Goal: Participate in discussion: Engage in conversation with other users on a specific topic

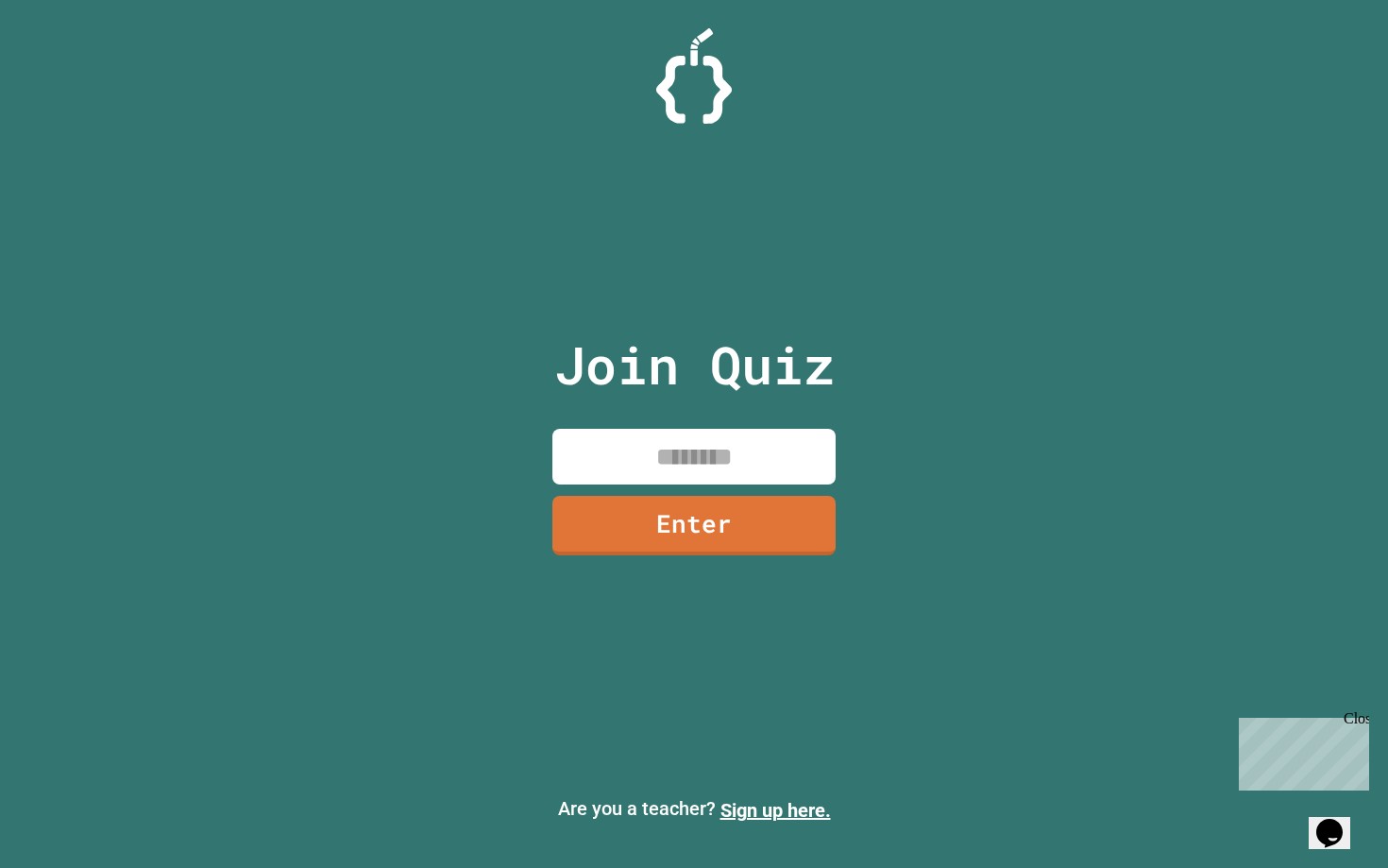
click at [771, 447] on input at bounding box center [694, 456] width 284 height 55
type input "********"
click at [754, 540] on link "Enter" at bounding box center [693, 523] width 277 height 62
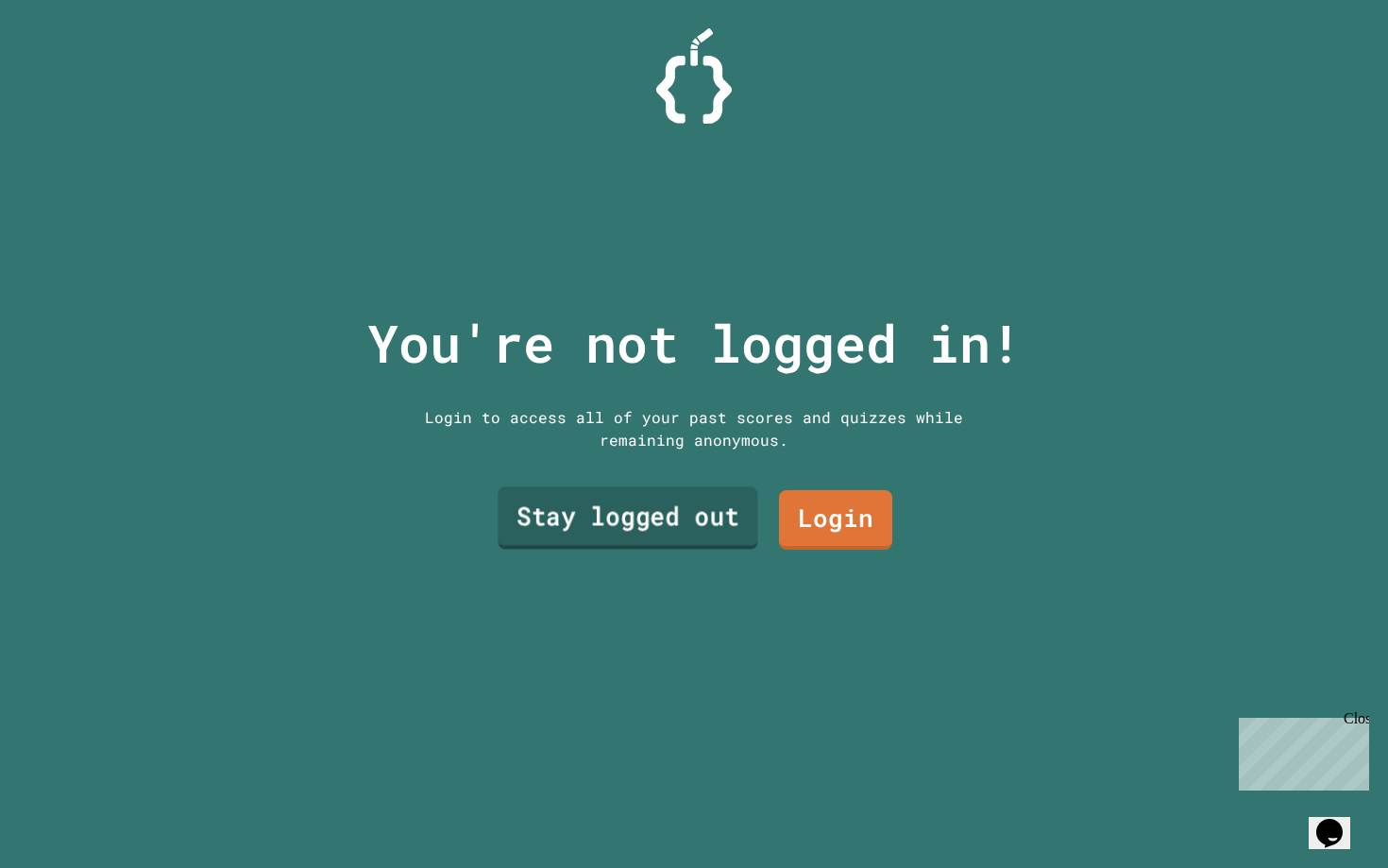
click at [701, 523] on link "Stay logged out" at bounding box center [627, 518] width 260 height 62
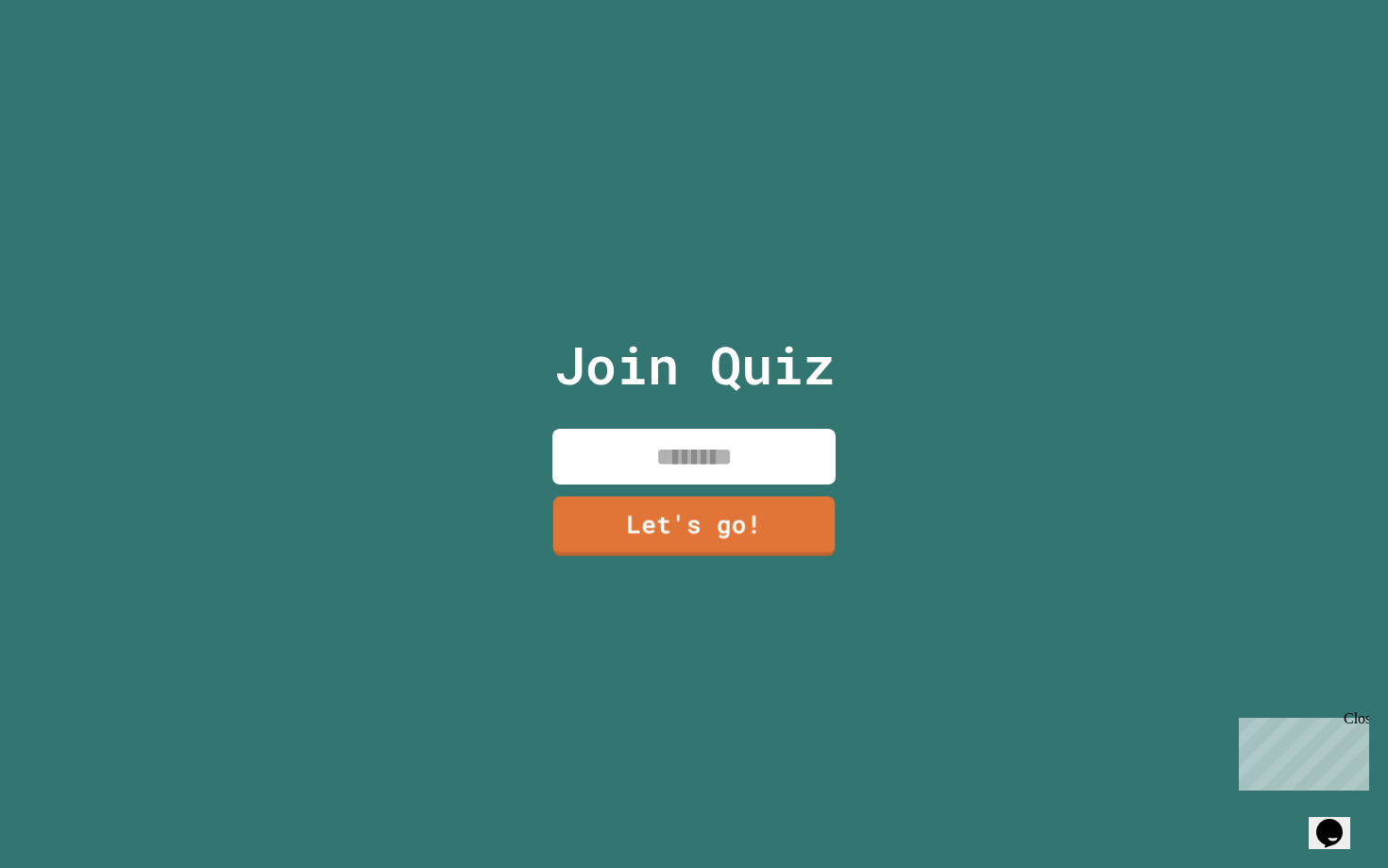
click at [683, 464] on input at bounding box center [694, 456] width 284 height 55
type input "******"
click at [682, 525] on link "Let's go!" at bounding box center [695, 524] width 288 height 62
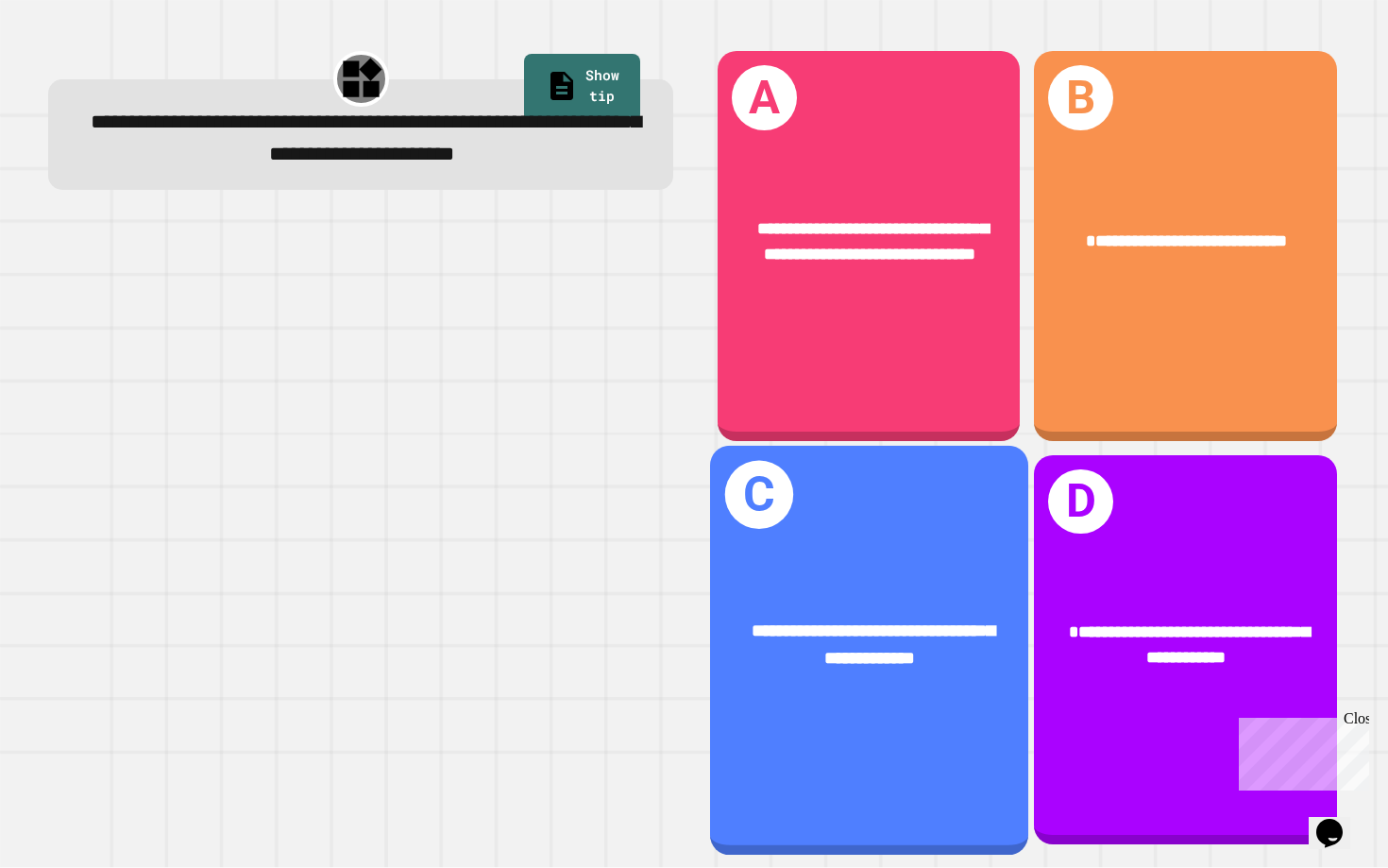
click at [838, 540] on div "**********" at bounding box center [869, 649] width 318 height 409
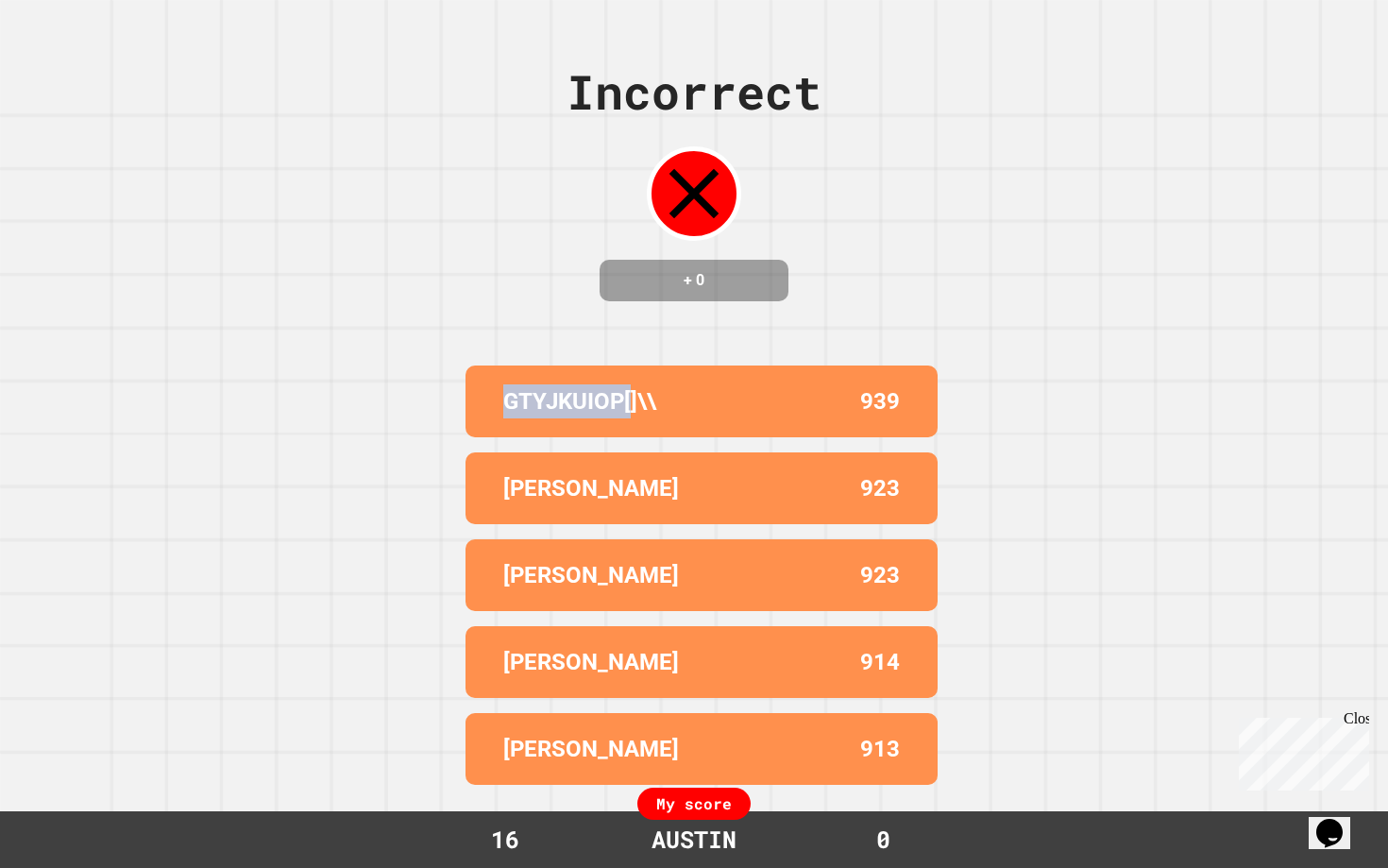
drag, startPoint x: 486, startPoint y: 400, endPoint x: 682, endPoint y: 401, distance: 196.0
click at [678, 401] on div "GTYJKUIOP[]\\ 939" at bounding box center [702, 401] width 472 height 72
click at [682, 401] on div "GTYJKUIOP[]\\" at bounding box center [603, 401] width 198 height 34
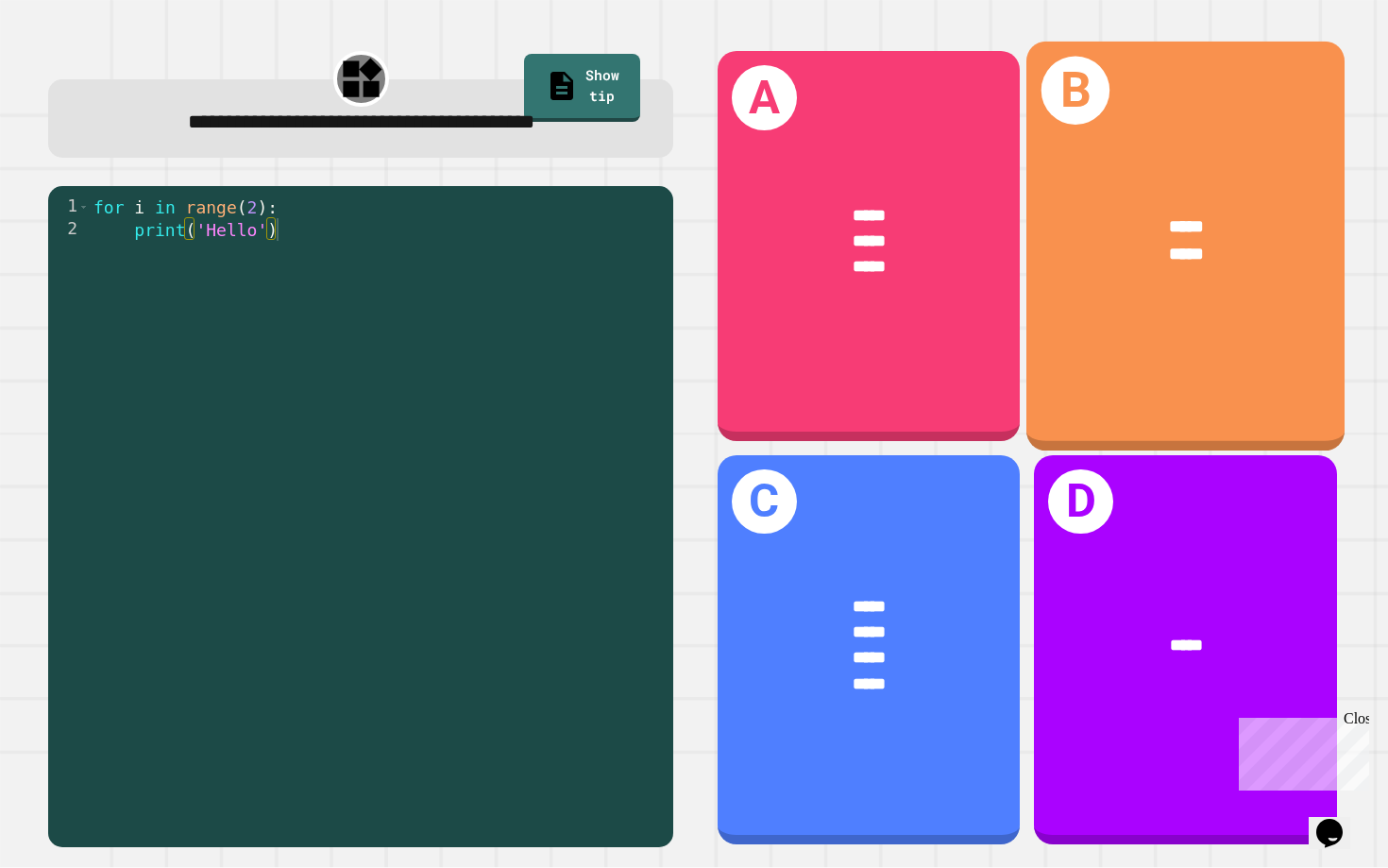
click at [1186, 333] on div "B ***** *****" at bounding box center [1185, 246] width 318 height 409
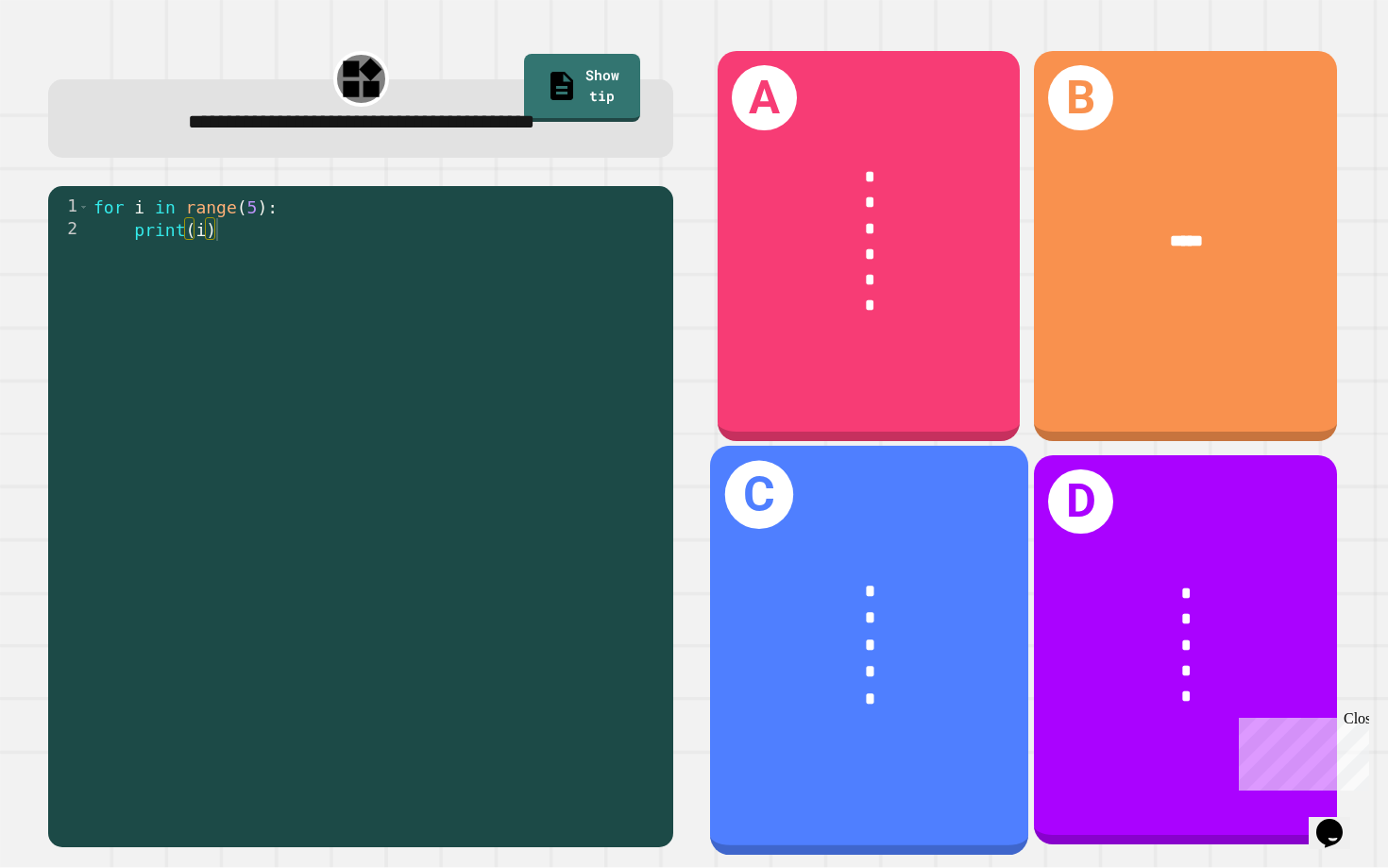
click at [871, 623] on span "*" at bounding box center [869, 617] width 11 height 17
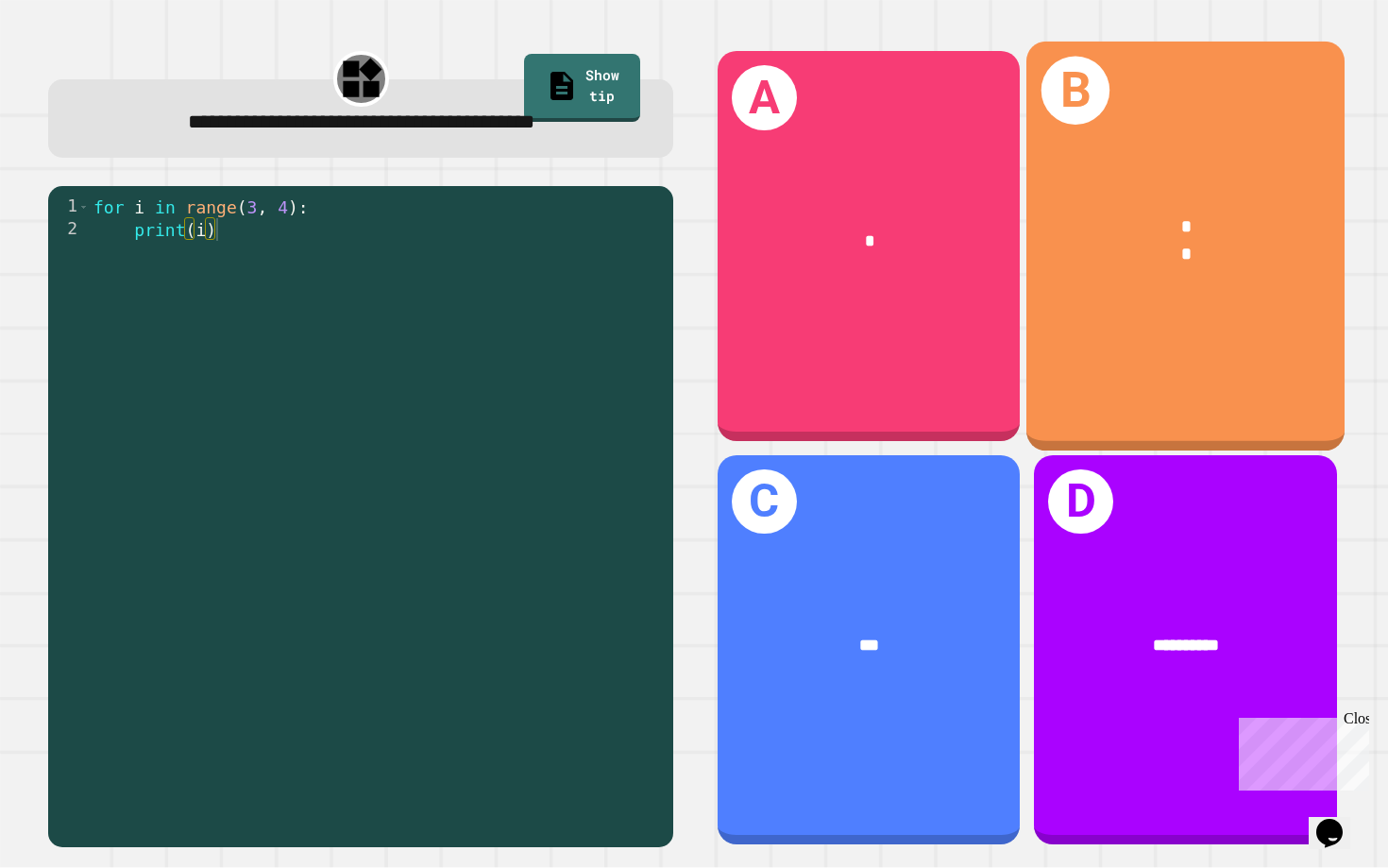
click at [1103, 386] on div "B * *" at bounding box center [1185, 246] width 318 height 409
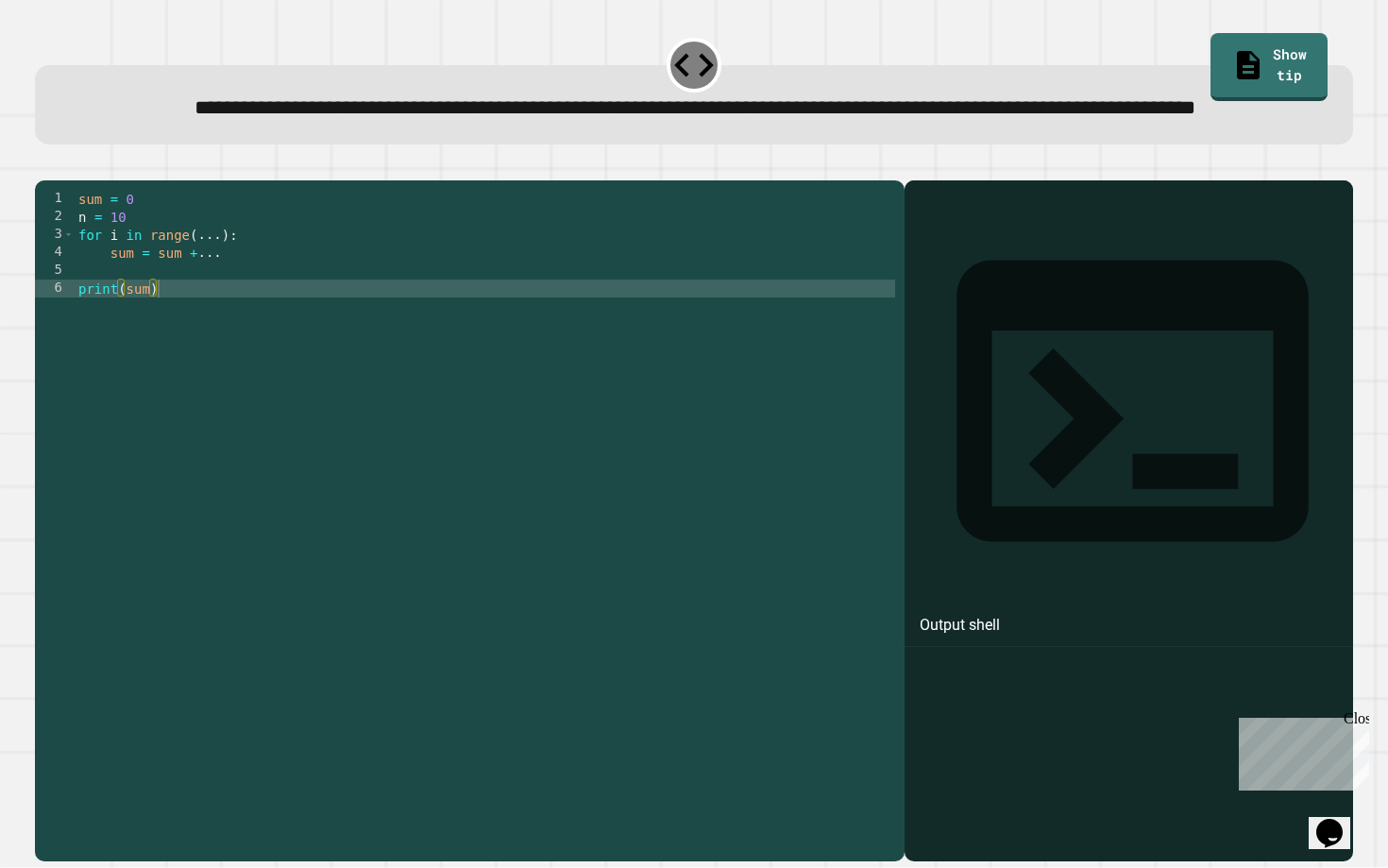
click at [221, 296] on div "sum = 0 n = 10 for i in range ( ... ) : sum = sum + ... print ( sum )" at bounding box center [485, 495] width 820 height 610
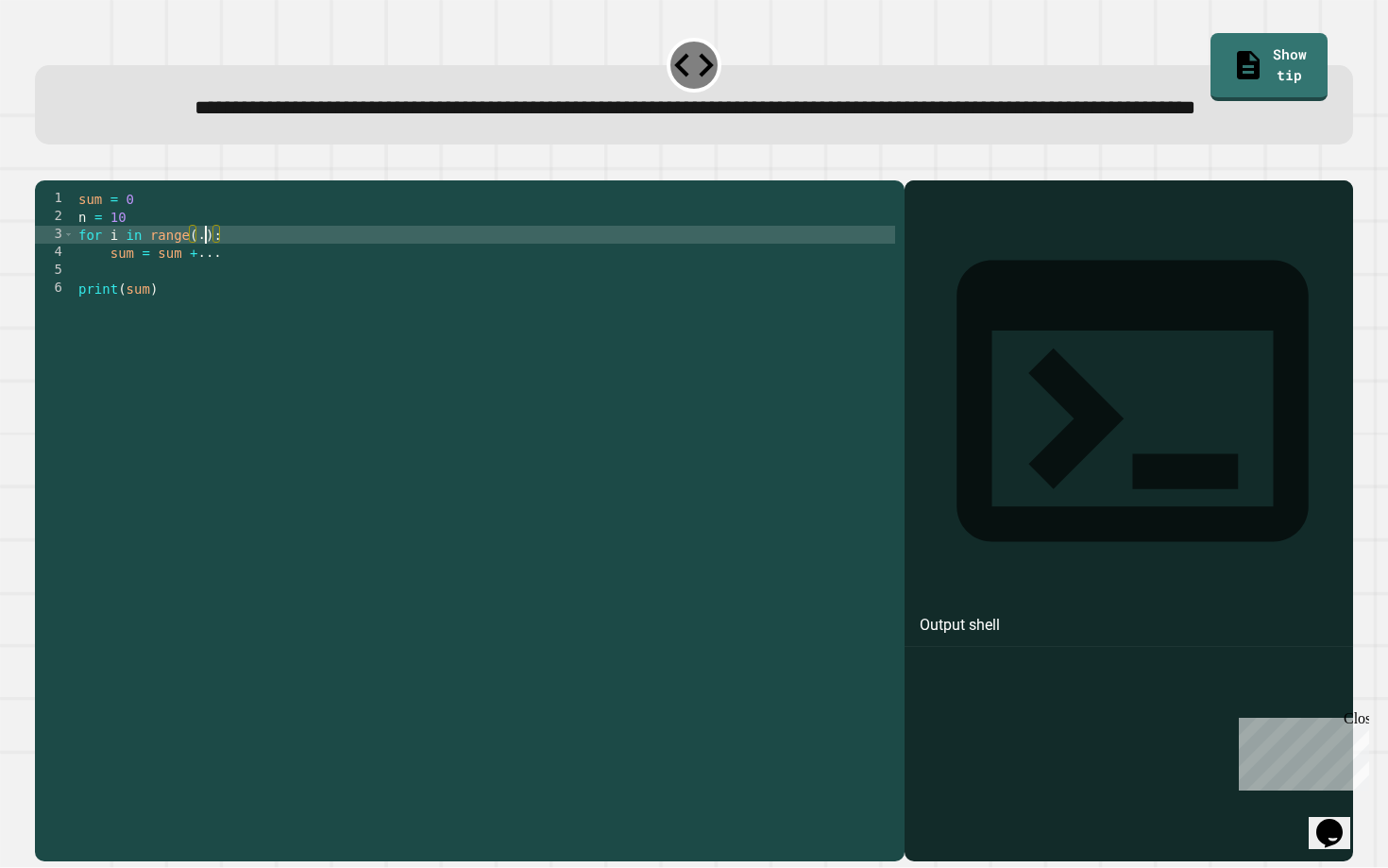
type textarea "**********"
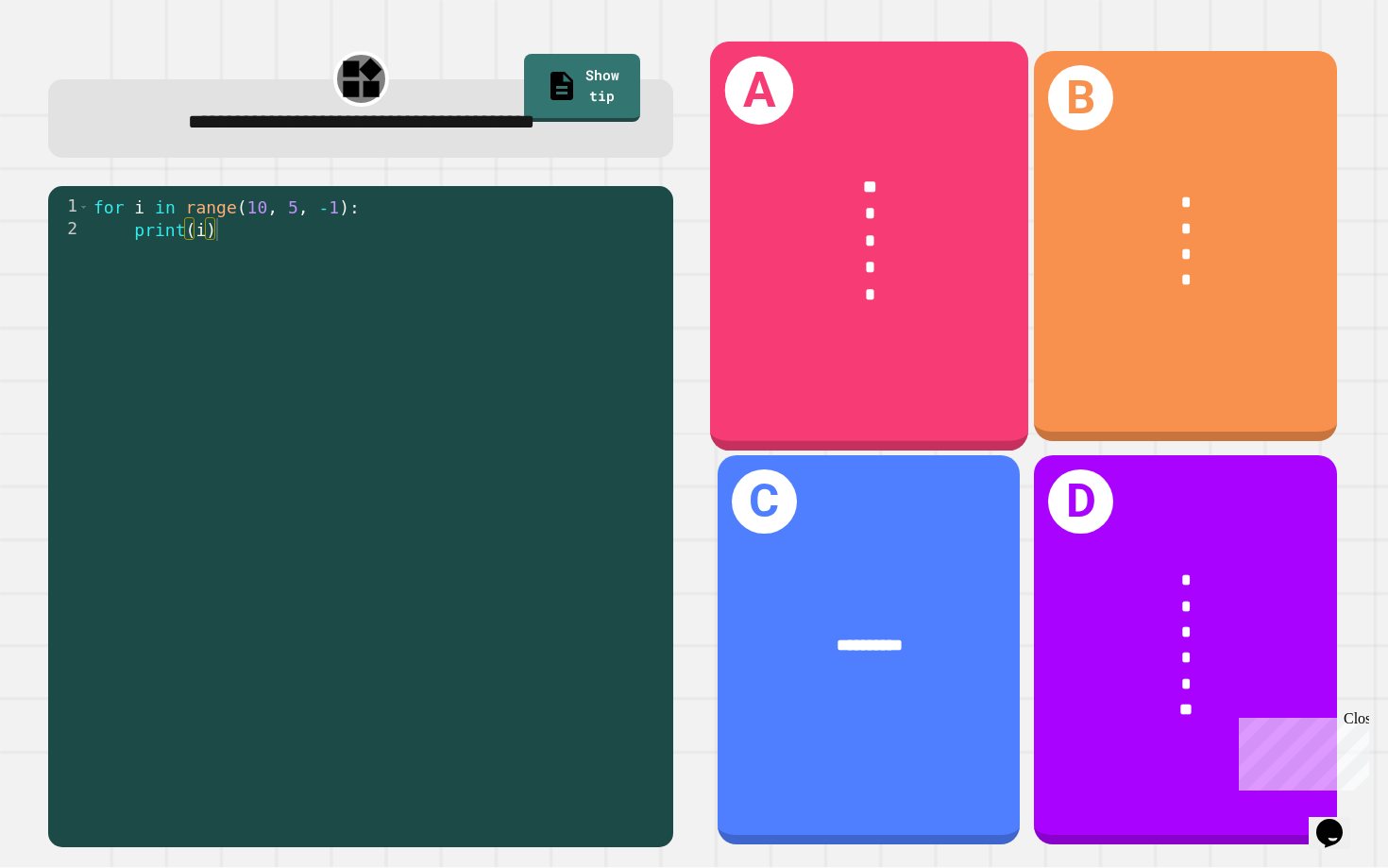
click at [902, 390] on div "A ** * * * *" at bounding box center [869, 246] width 318 height 409
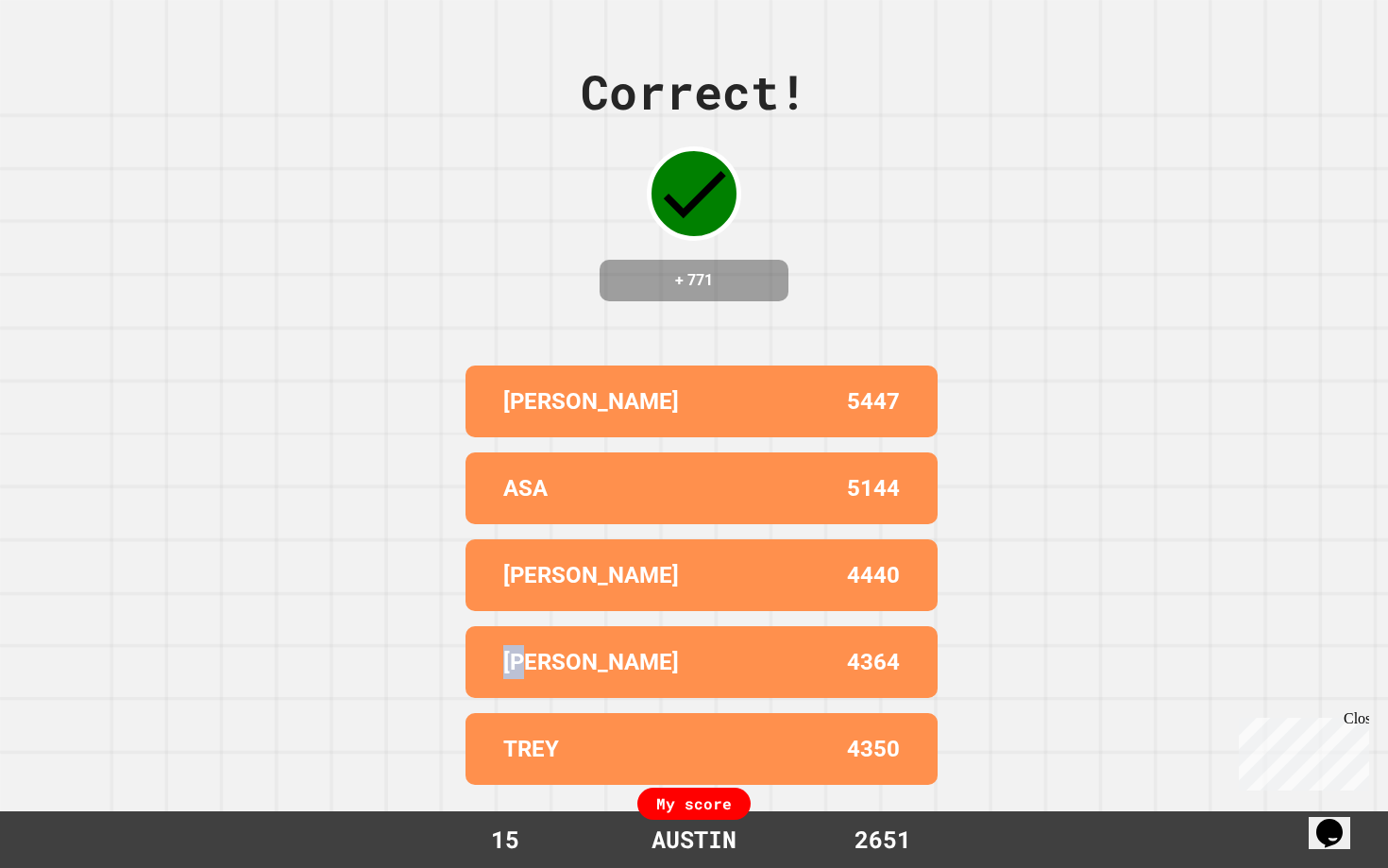
drag, startPoint x: 503, startPoint y: 660, endPoint x: 544, endPoint y: 660, distance: 41.0
click at [544, 660] on div "[PERSON_NAME]" at bounding box center [603, 662] width 198 height 34
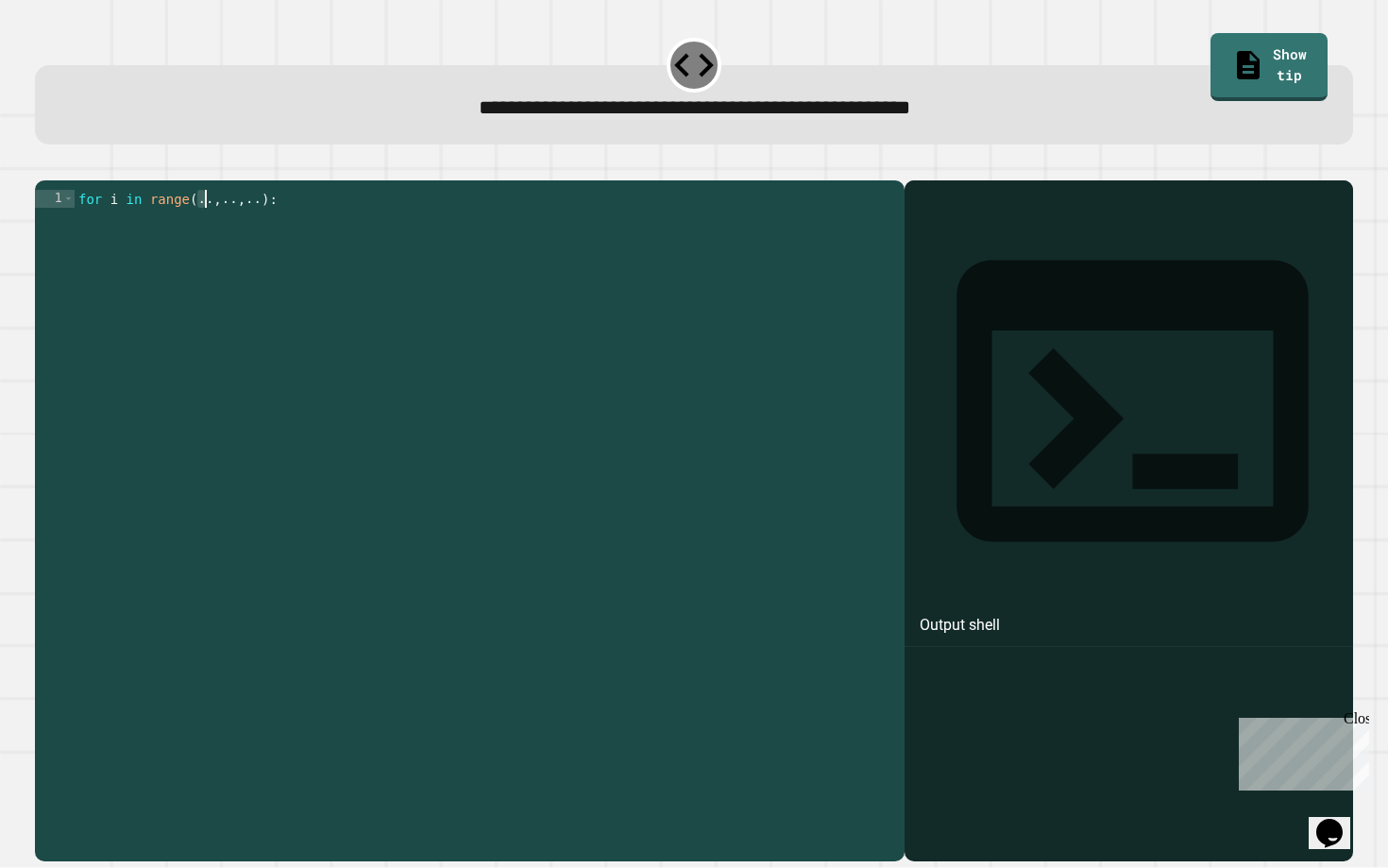
click at [203, 231] on div "for i in range ( .. , .. , .. ) :" at bounding box center [485, 512] width 820 height 646
click at [212, 226] on div "for i in range ( .. , .. , .. ) :" at bounding box center [485, 512] width 820 height 646
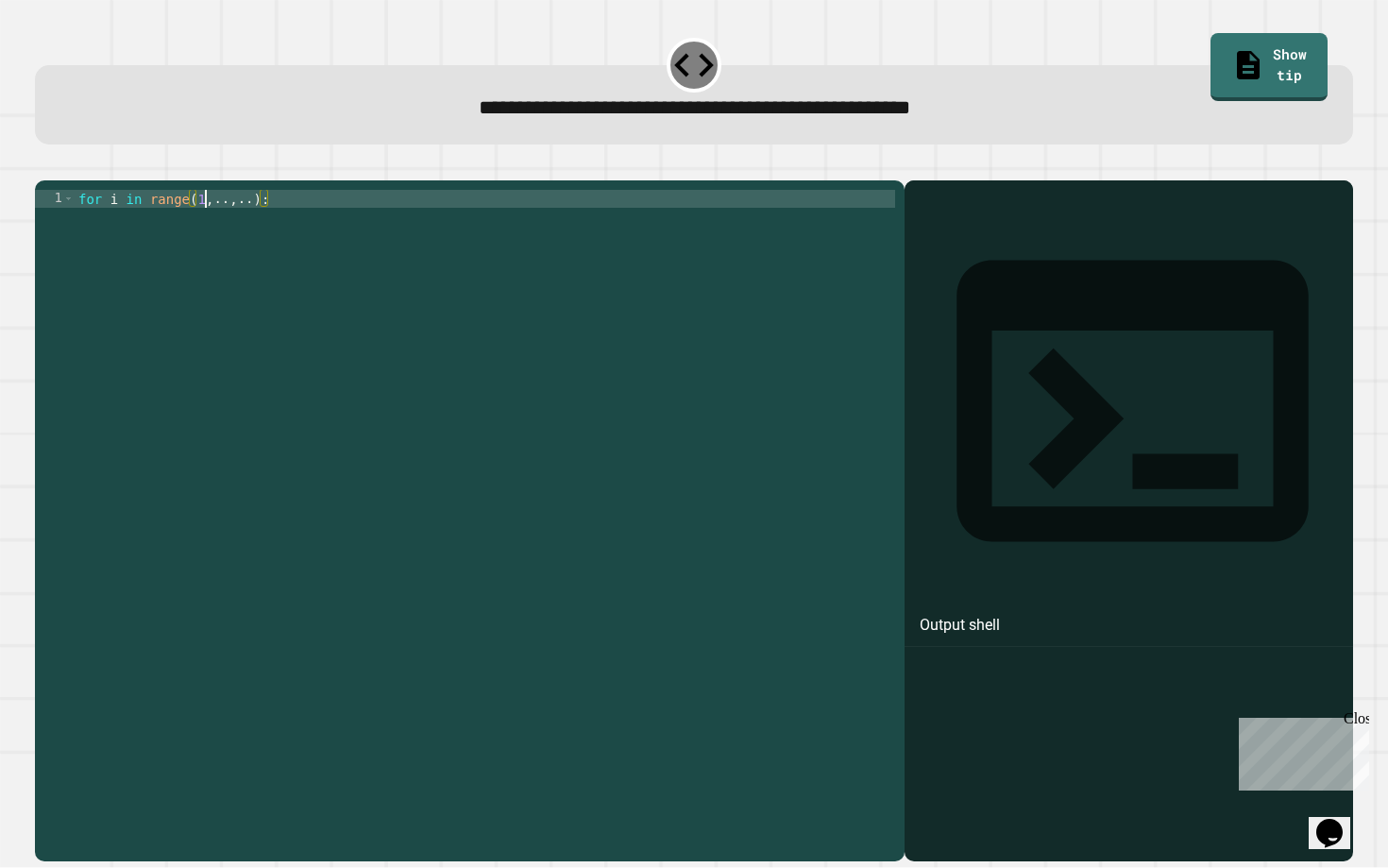
scroll to position [0, 10]
click at [245, 227] on div "for i in range ( 10 , .. , .. ) :" at bounding box center [485, 512] width 820 height 646
click at [262, 220] on div "for i in range ( 10 , 5 , .. ) :" at bounding box center [485, 512] width 820 height 646
click at [264, 221] on div "for i in range ( 10 , 5 , .. ) :" at bounding box center [485, 512] width 820 height 646
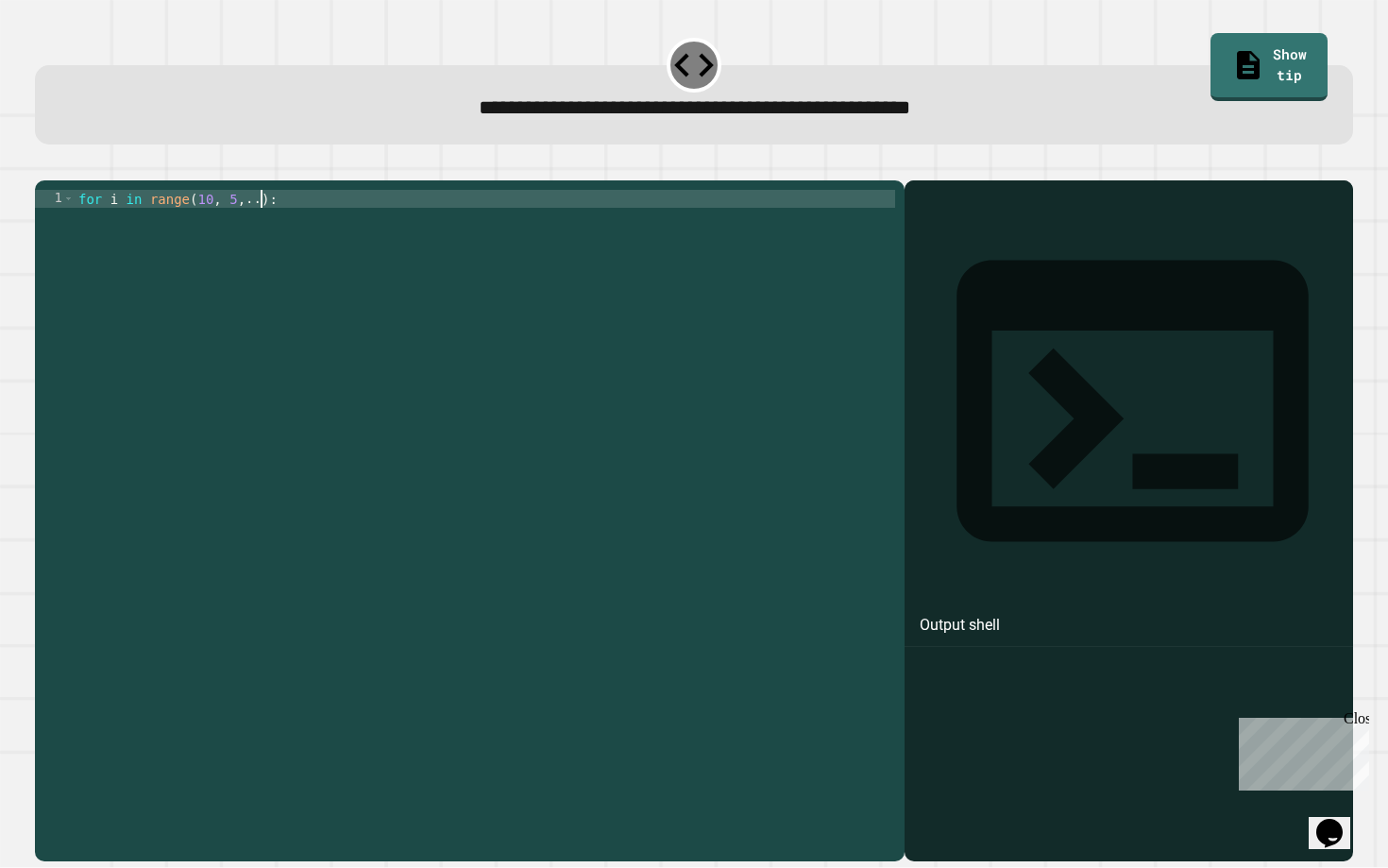
click at [266, 226] on div "for i in range ( 10 , 5 , .. ) :" at bounding box center [485, 512] width 820 height 646
click at [45, 165] on icon "button" at bounding box center [45, 165] width 0 height 0
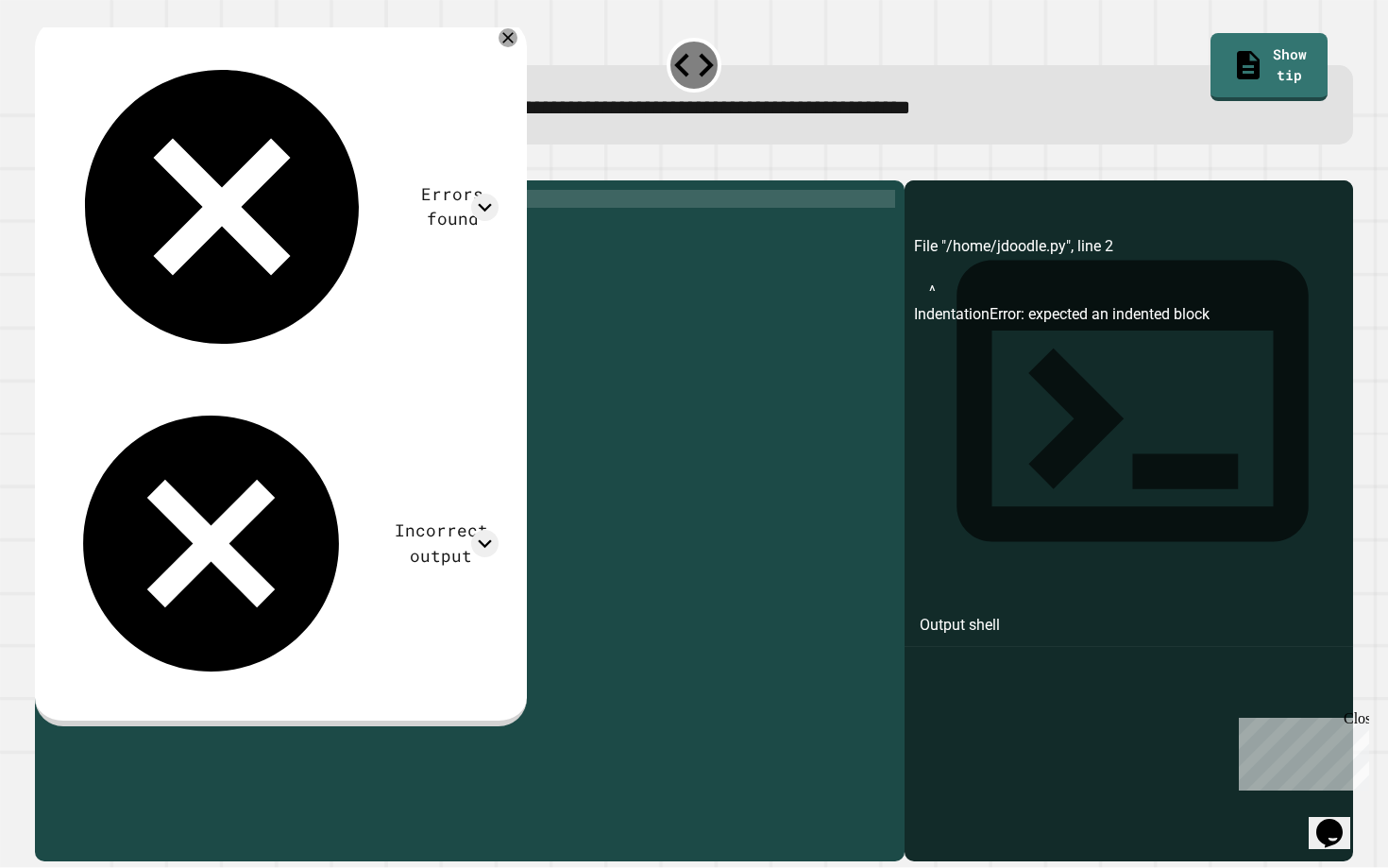
click at [286, 234] on div "for i in range ( 10 , 5 , 1 ) :" at bounding box center [485, 512] width 820 height 646
click at [264, 227] on div "for i in range ( 10 , 5 , 1 ) :" at bounding box center [485, 512] width 820 height 646
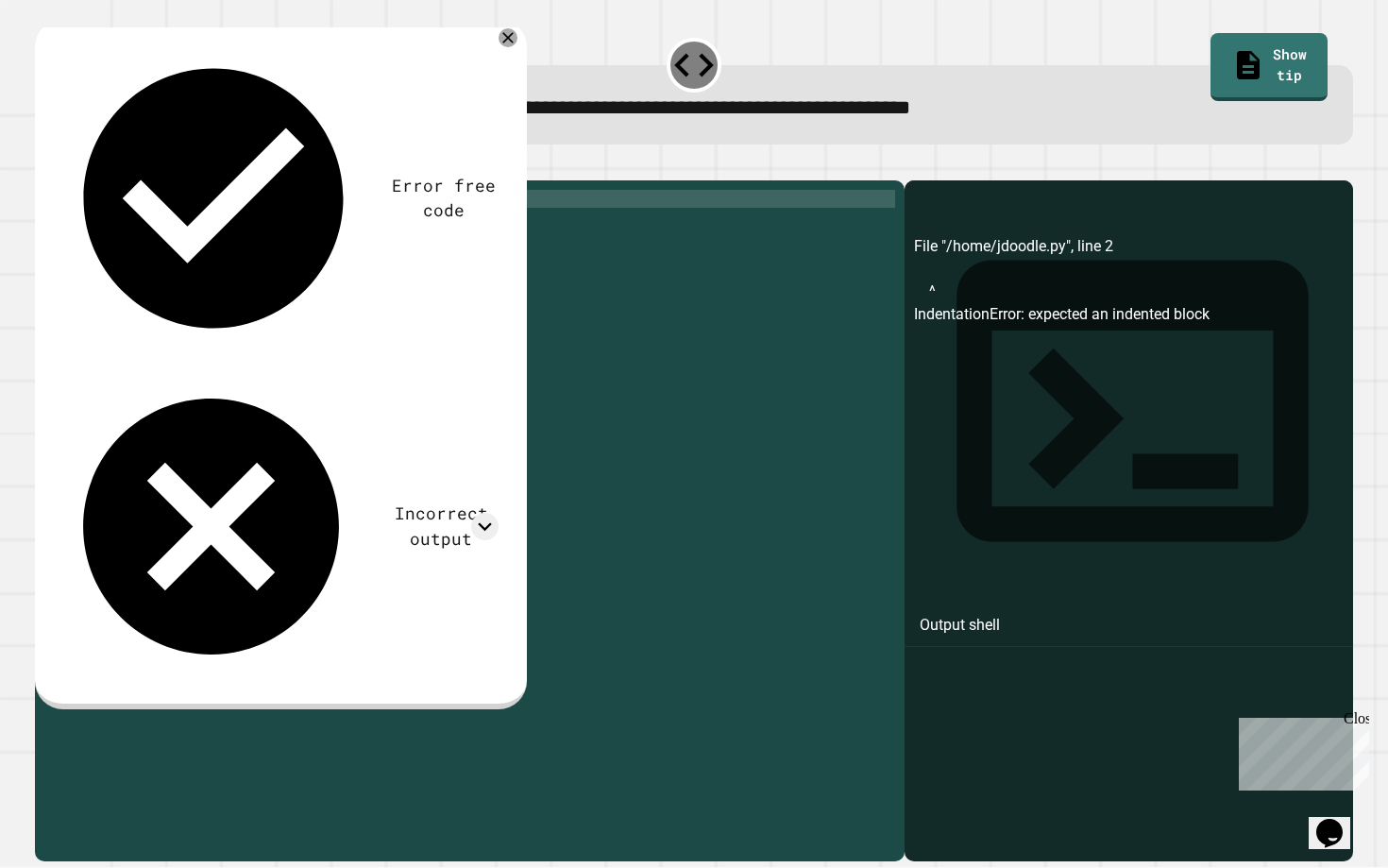
click at [45, 165] on icon "button" at bounding box center [45, 165] width 0 height 0
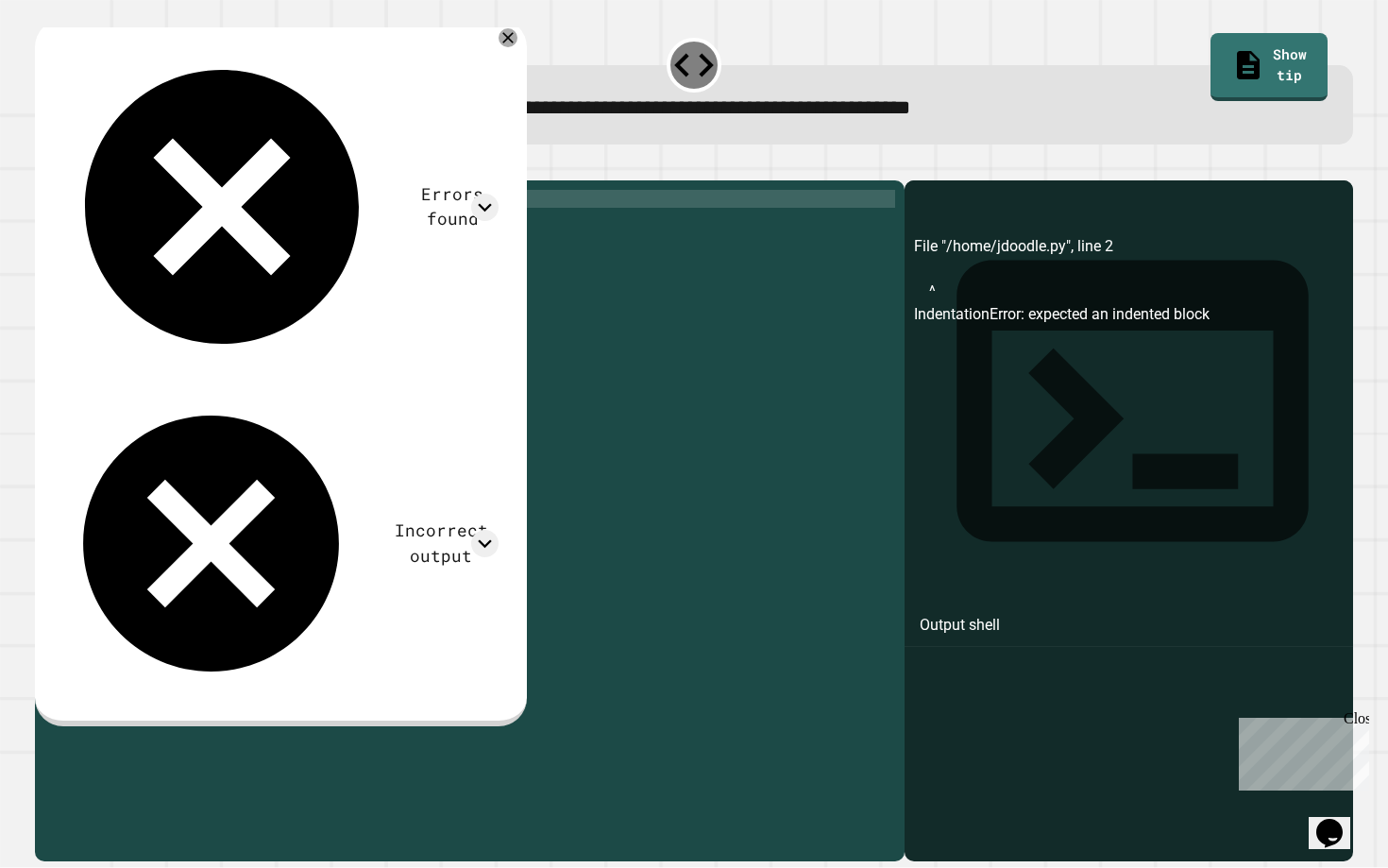
click at [215, 225] on div "for i in range ( 10 , 5 , - 1 ) :" at bounding box center [485, 512] width 820 height 646
click at [244, 227] on div "for i in range ( 10 , 5 , - 1 ) :" at bounding box center [485, 512] width 820 height 646
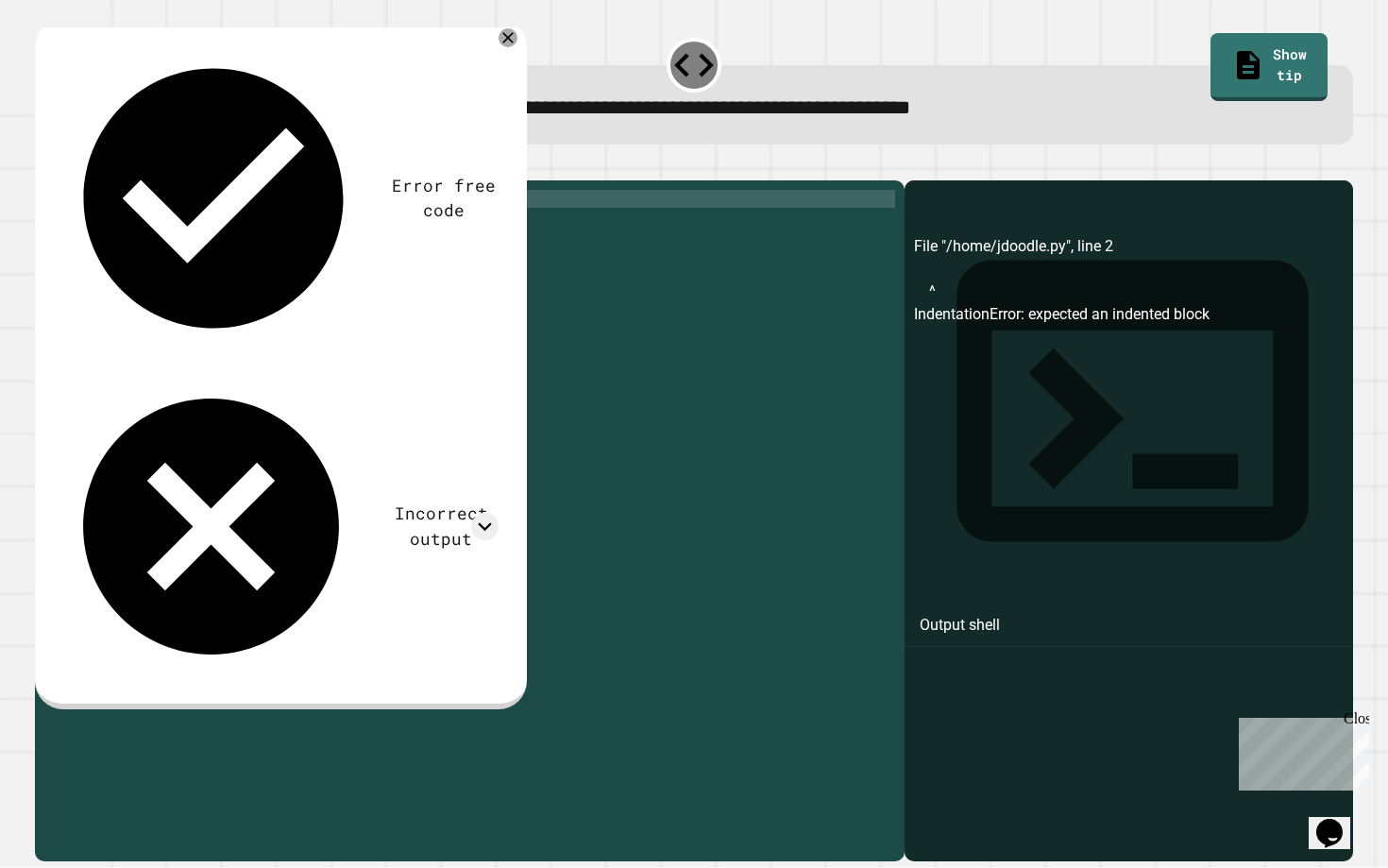
scroll to position [0, 12]
click at [45, 165] on icon "button" at bounding box center [45, 165] width 0 height 0
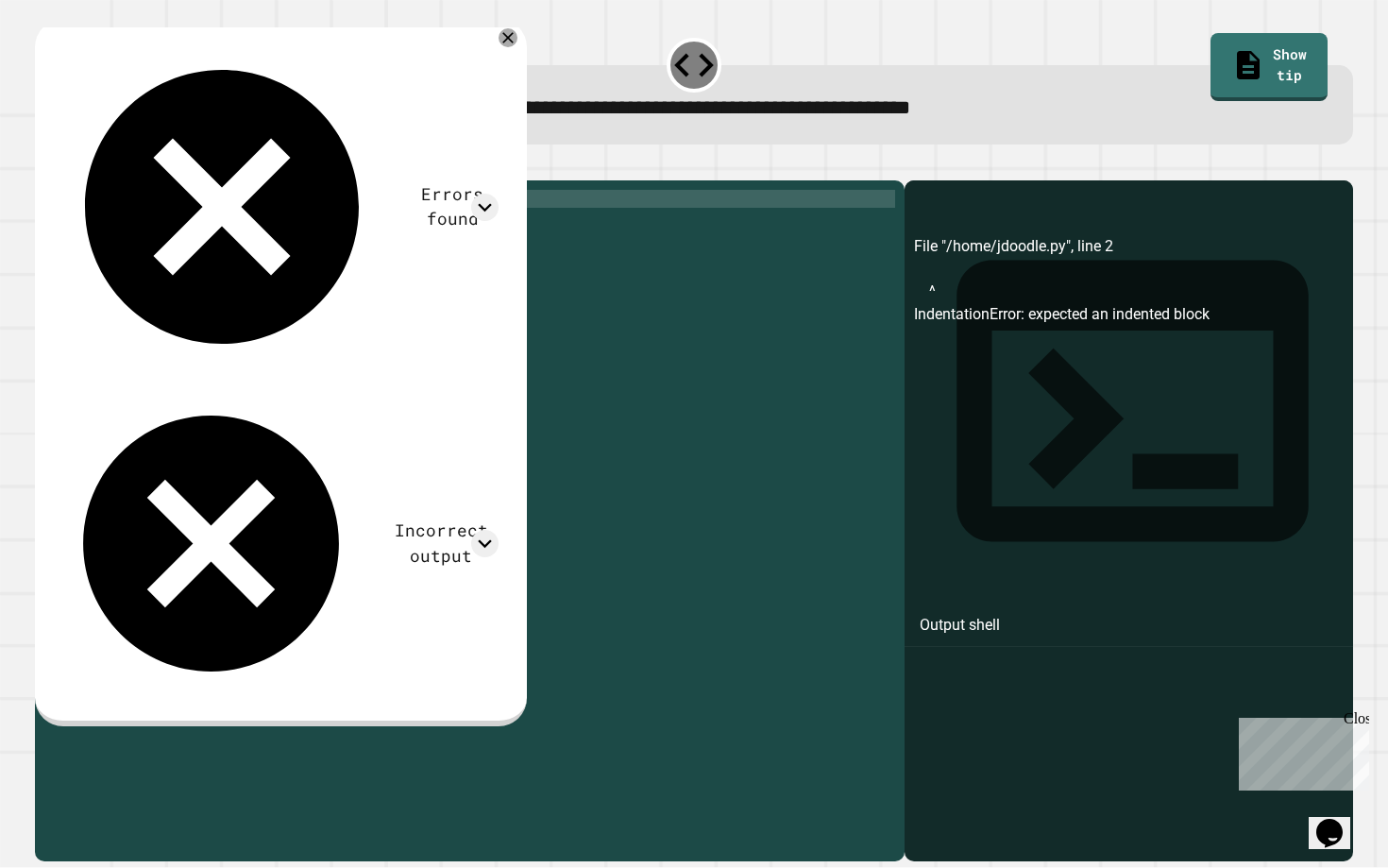
click at [257, 226] on div "for i in range ( 10 , 0 , - 1 ) :" at bounding box center [485, 512] width 820 height 646
type textarea "**********"
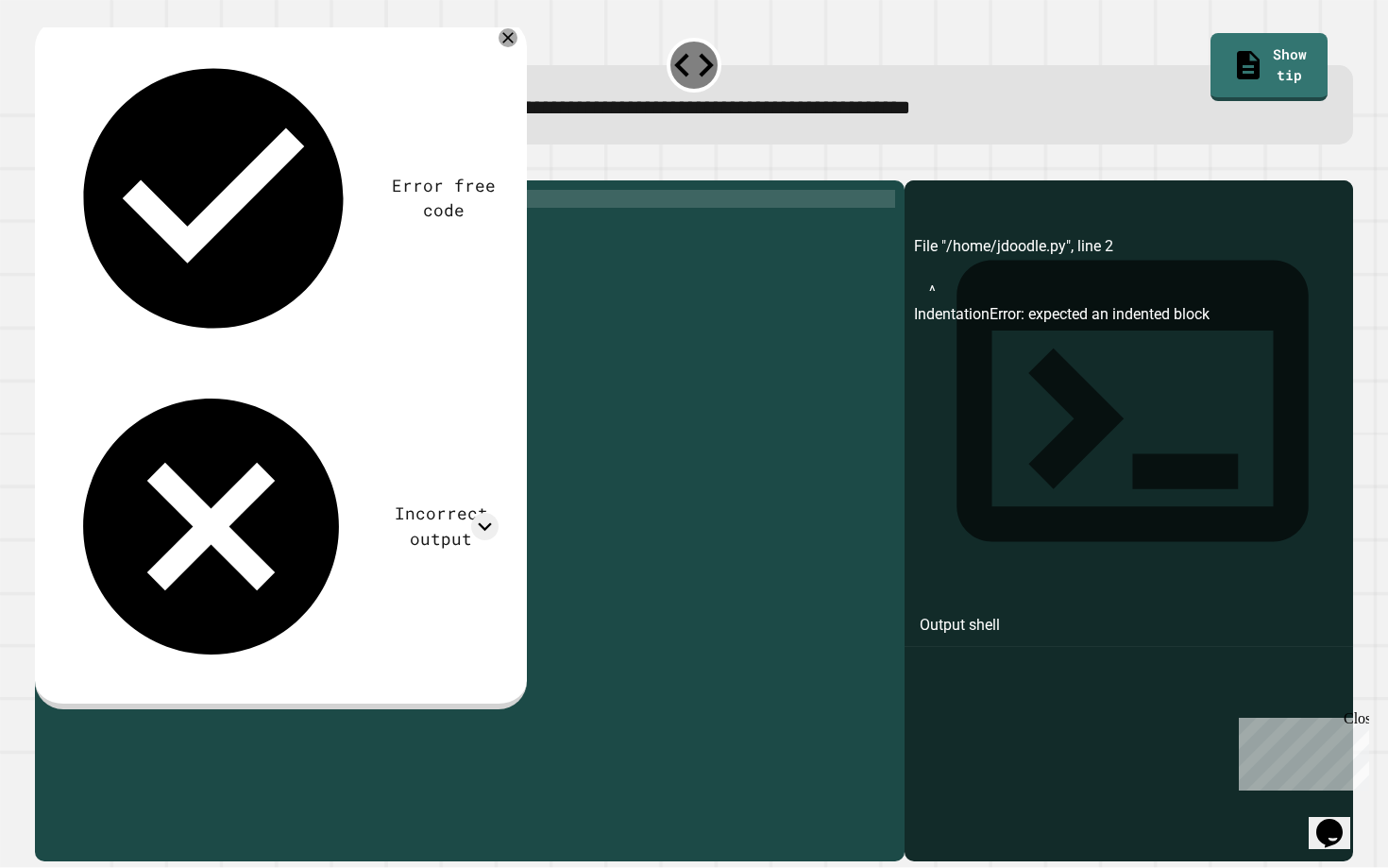
click at [58, 184] on icon "button" at bounding box center [56, 177] width 11 height 14
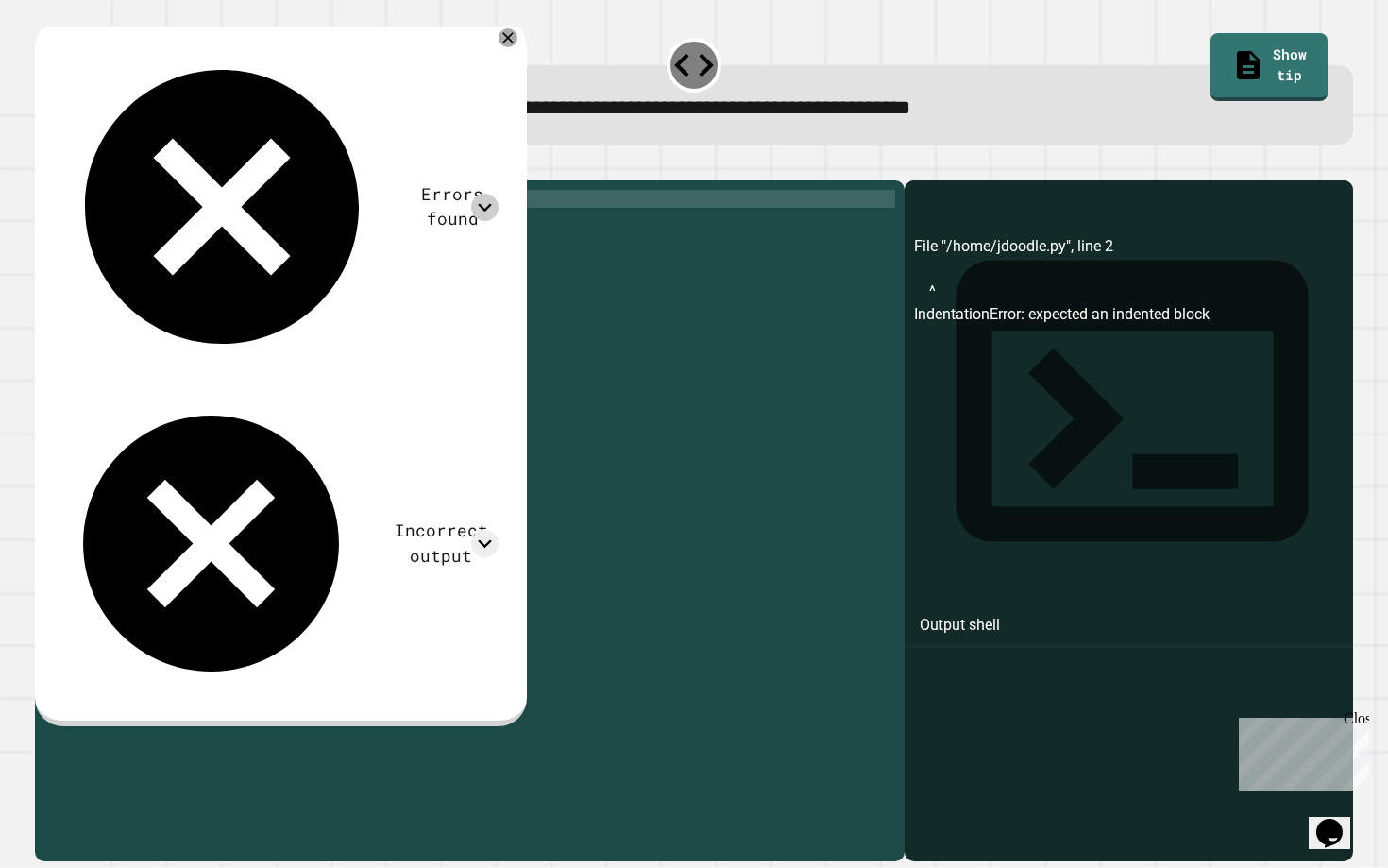
click at [499, 193] on icon at bounding box center [485, 207] width 27 height 27
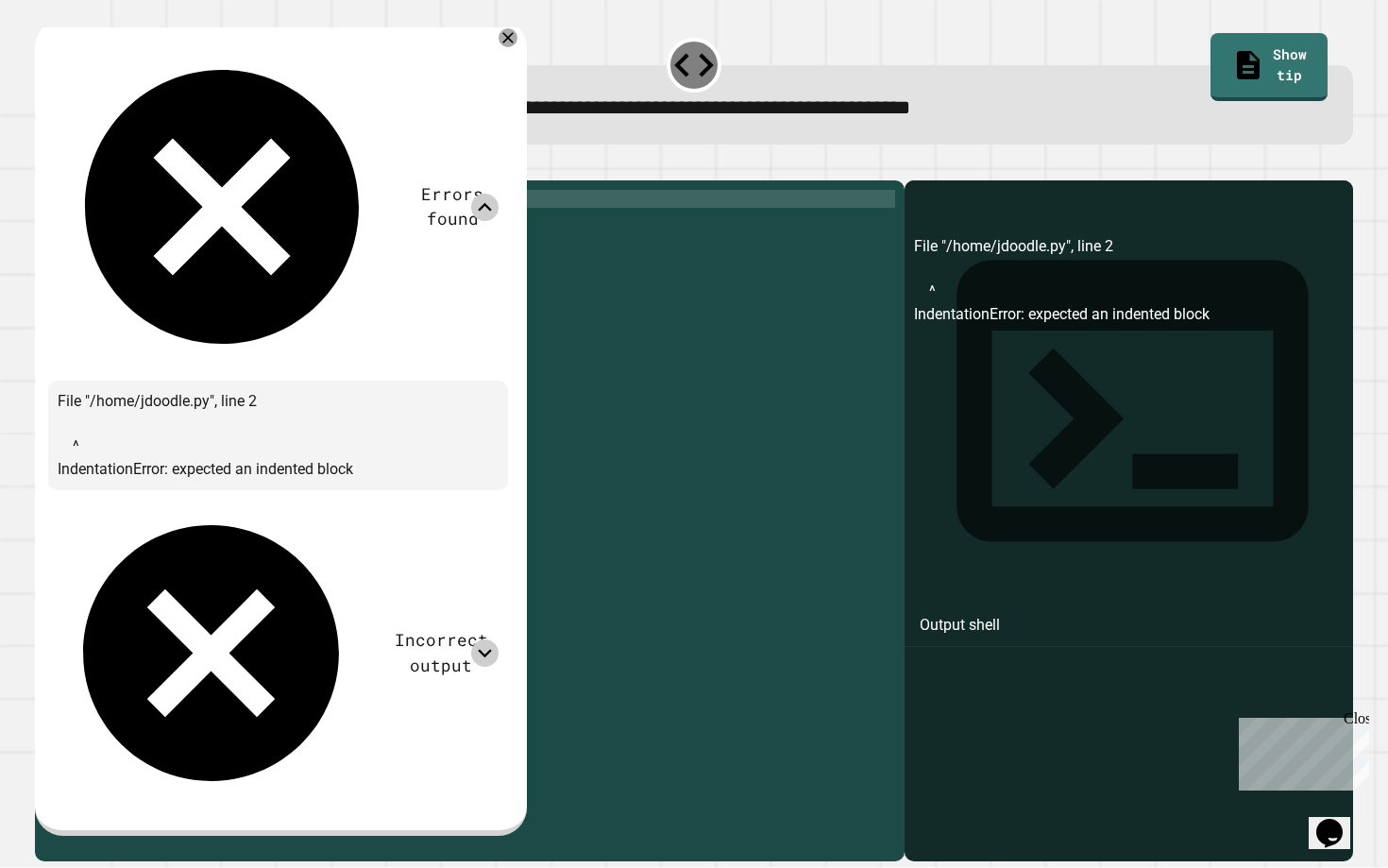
click at [499, 640] on icon at bounding box center [485, 653] width 27 height 27
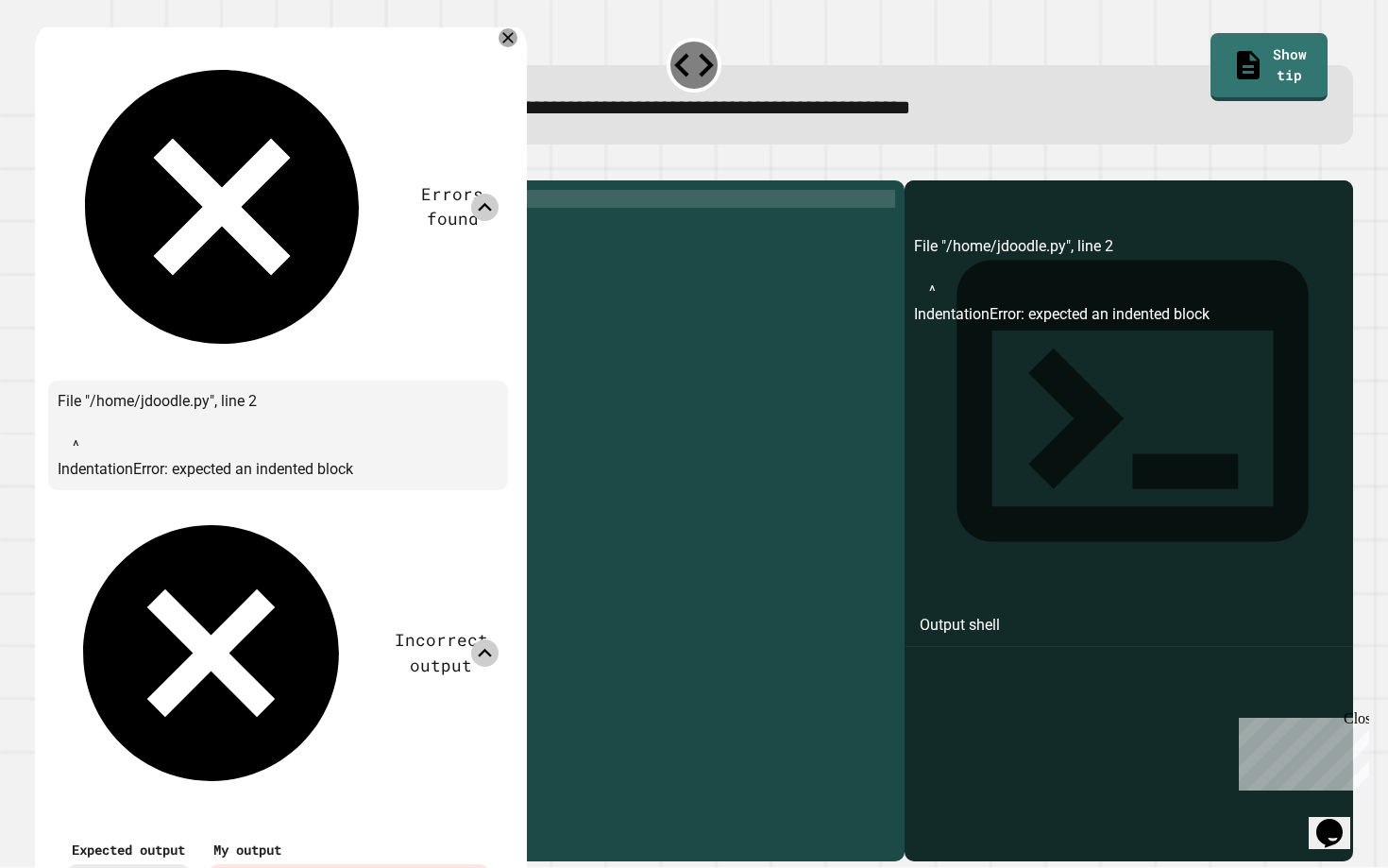
click at [499, 640] on icon at bounding box center [485, 653] width 27 height 27
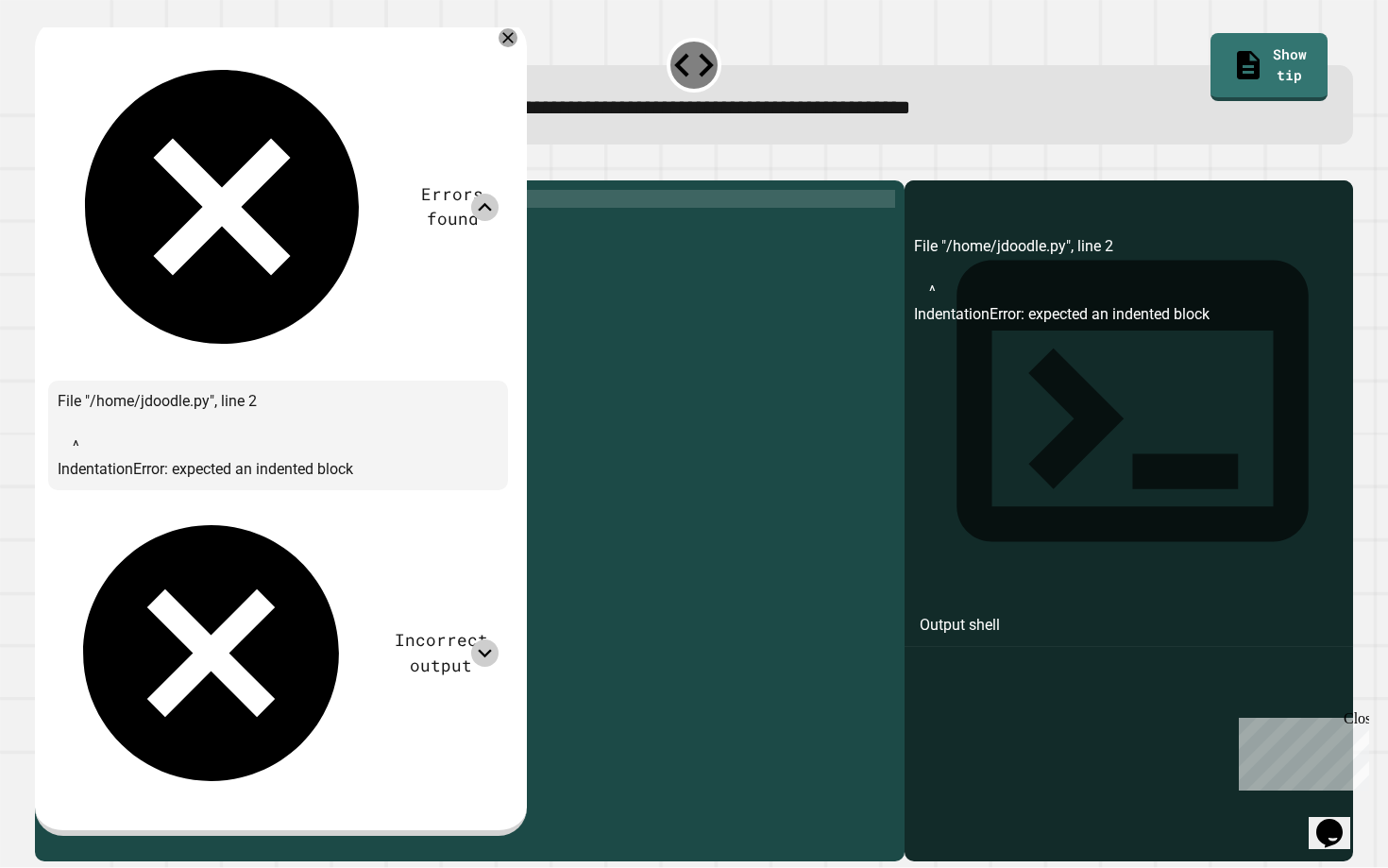
click at [499, 193] on icon at bounding box center [485, 207] width 27 height 27
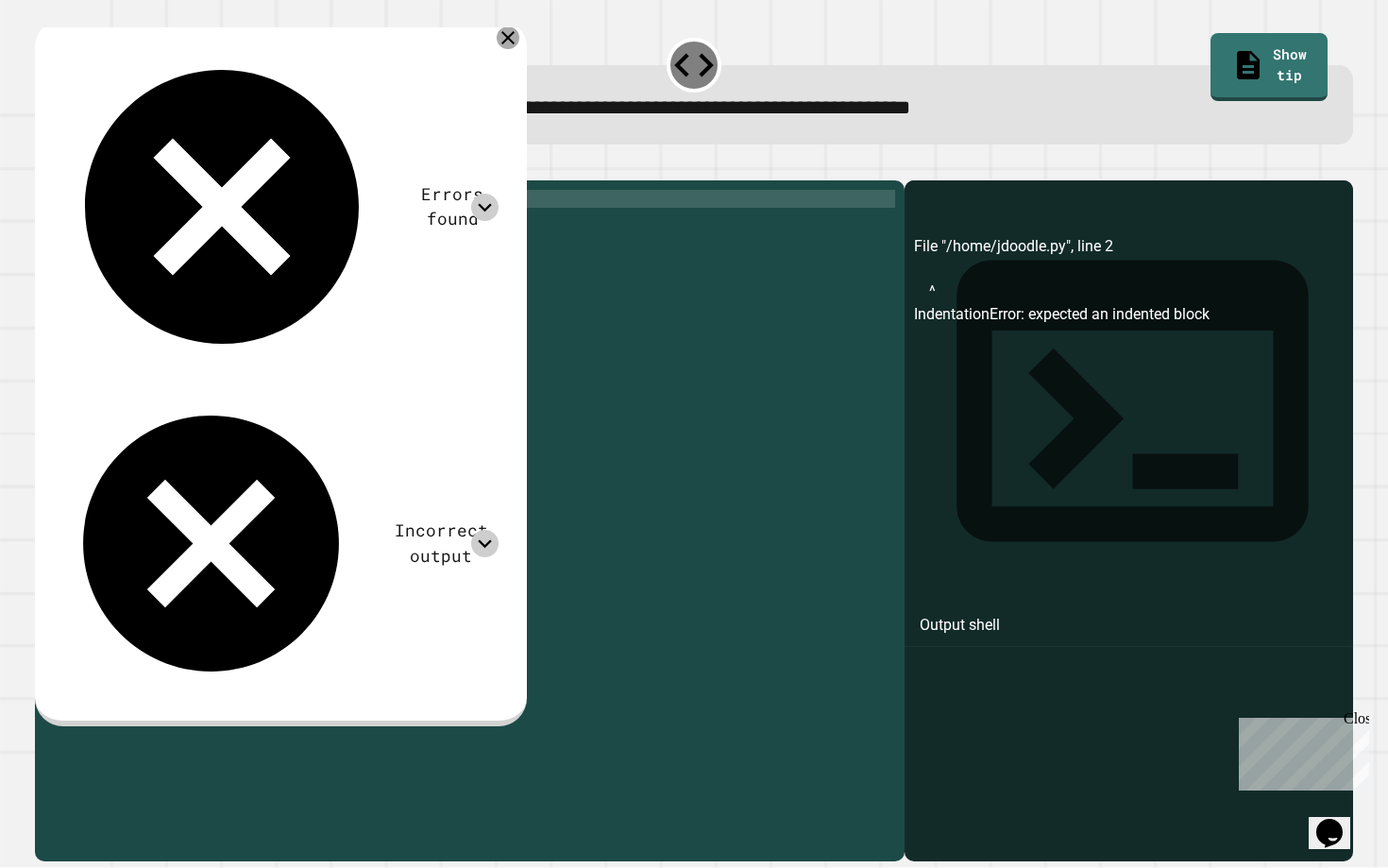
click at [515, 40] on icon at bounding box center [508, 38] width 14 height 14
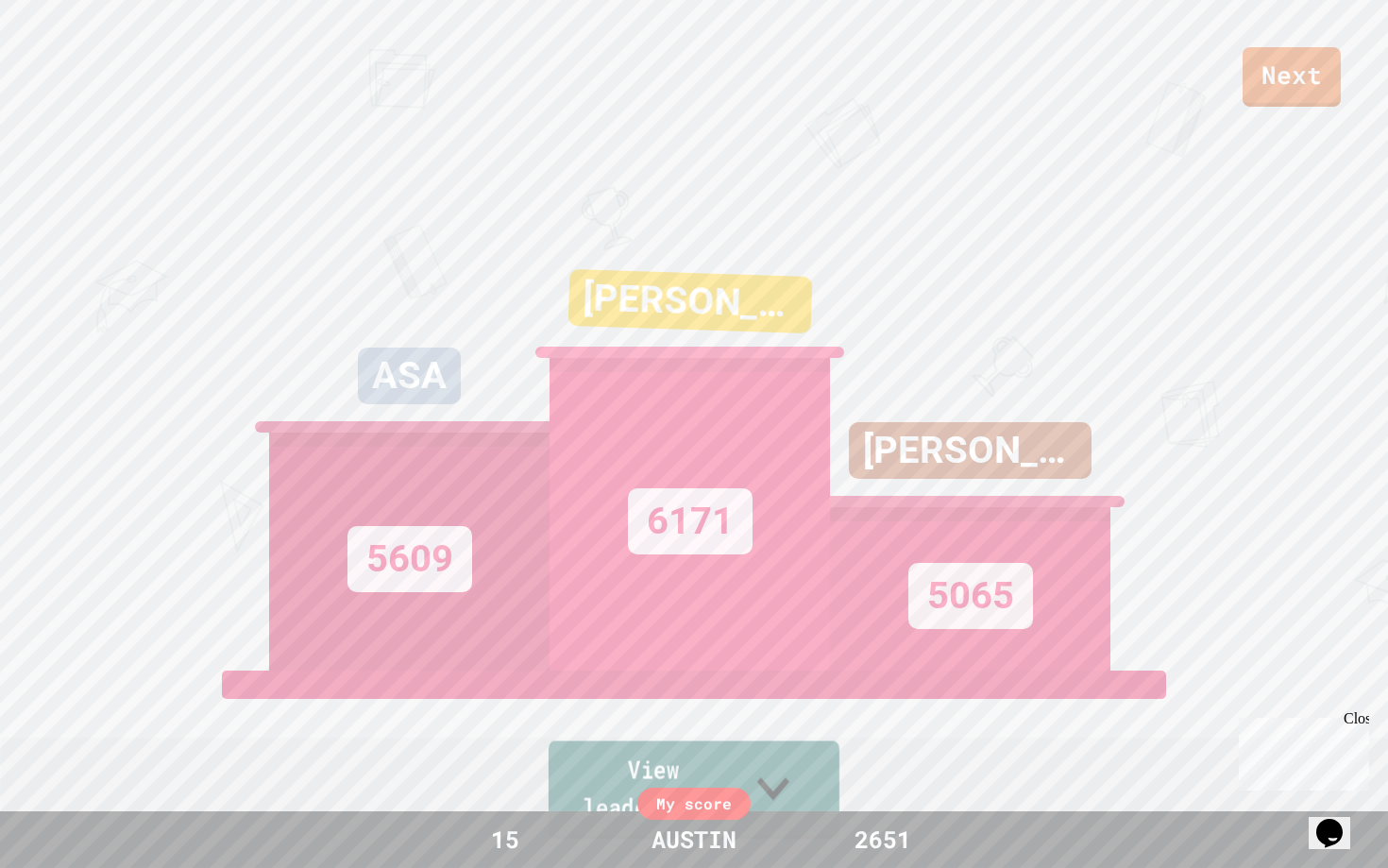
click at [804, 777] on link "View leaderboard" at bounding box center [694, 789] width 291 height 98
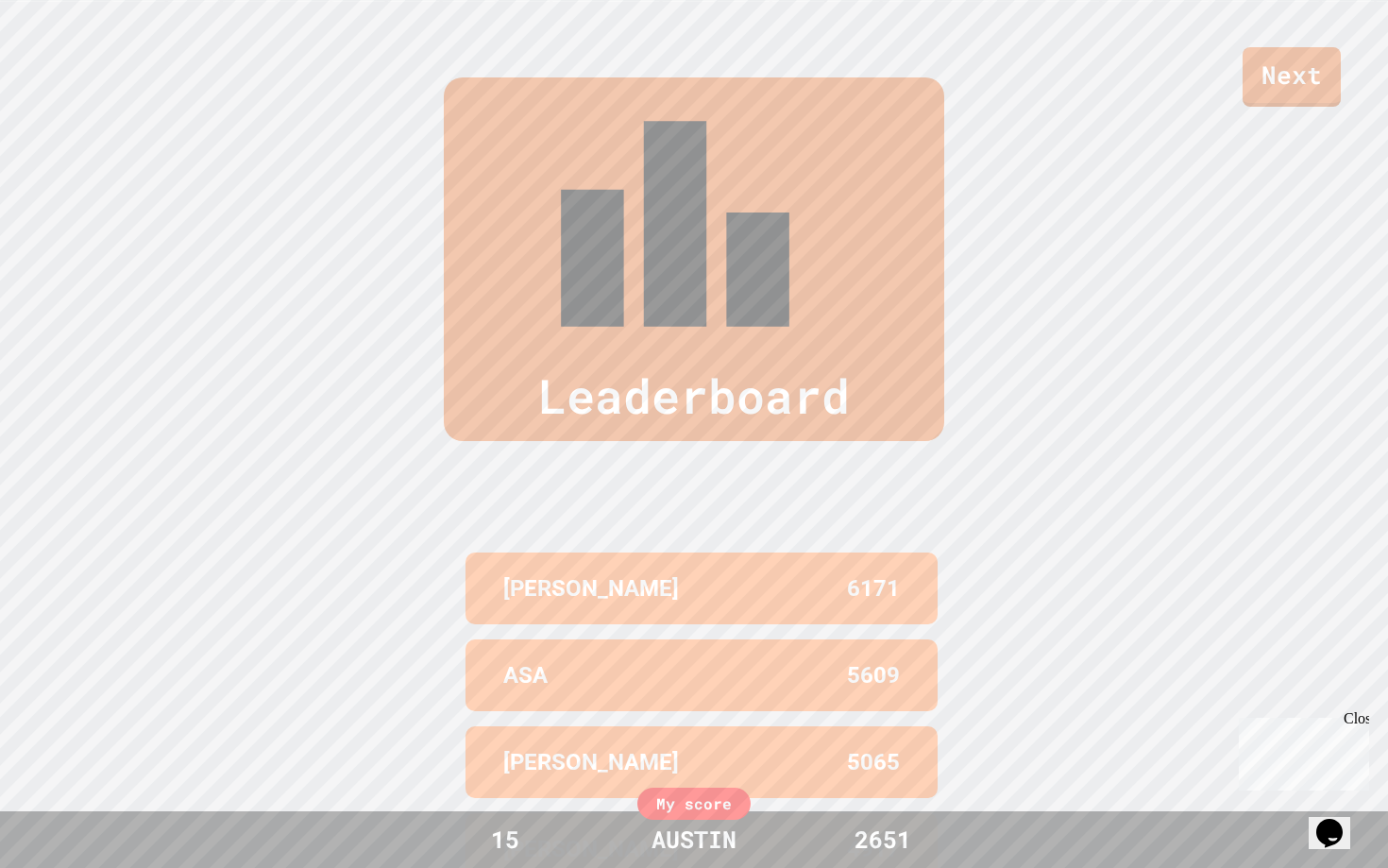
scroll to position [868, 0]
